Goal: Information Seeking & Learning: Learn about a topic

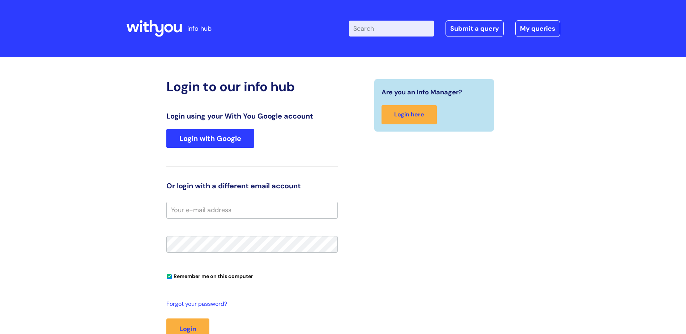
type input "s.mcgrath"
click at [210, 143] on link "Login with Google" at bounding box center [210, 138] width 88 height 19
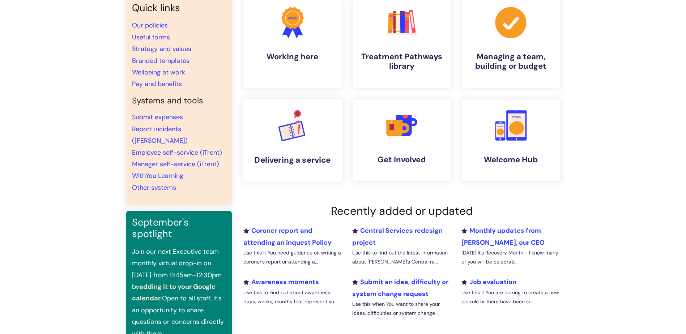
scroll to position [72, 0]
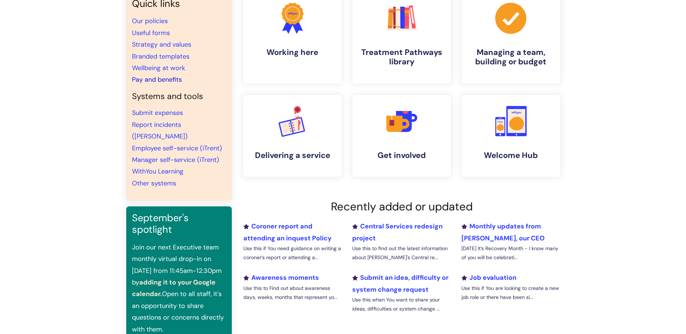
click at [158, 77] on link "Pay and benefits" at bounding box center [157, 79] width 50 height 9
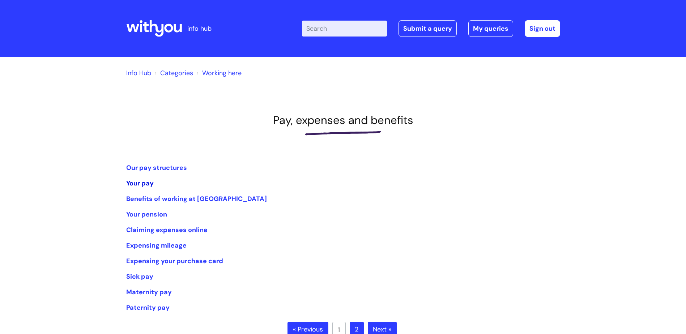
click at [151, 183] on link "Your pay" at bounding box center [139, 183] width 27 height 9
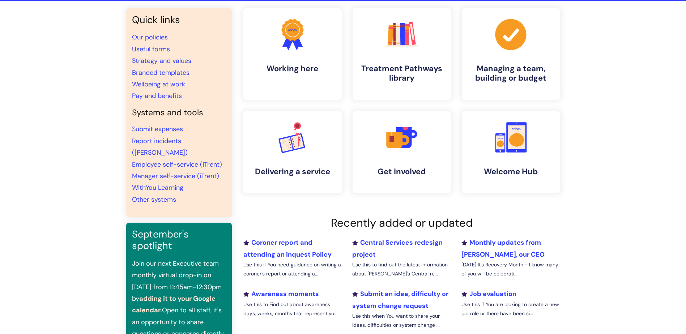
scroll to position [72, 0]
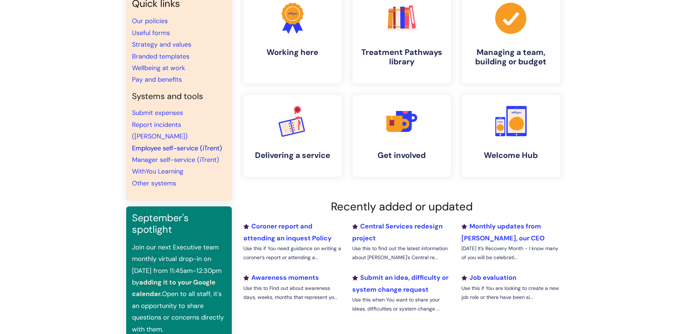
click at [161, 144] on link "Employee self-service (iTrent)" at bounding box center [177, 148] width 90 height 9
